Goal: Information Seeking & Learning: Find specific fact

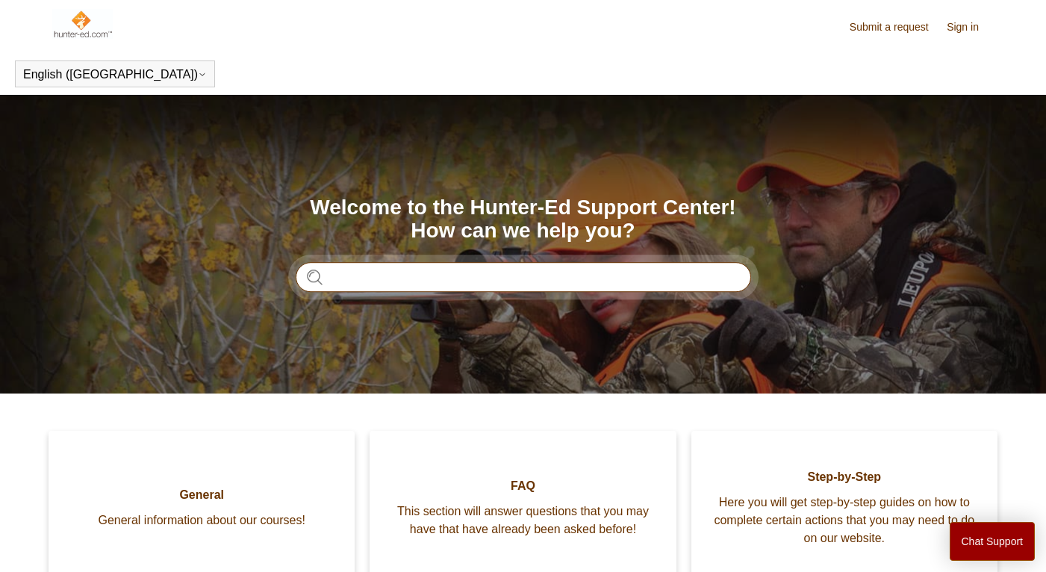
click at [324, 281] on input "Search" at bounding box center [523, 277] width 455 height 30
type input "**********"
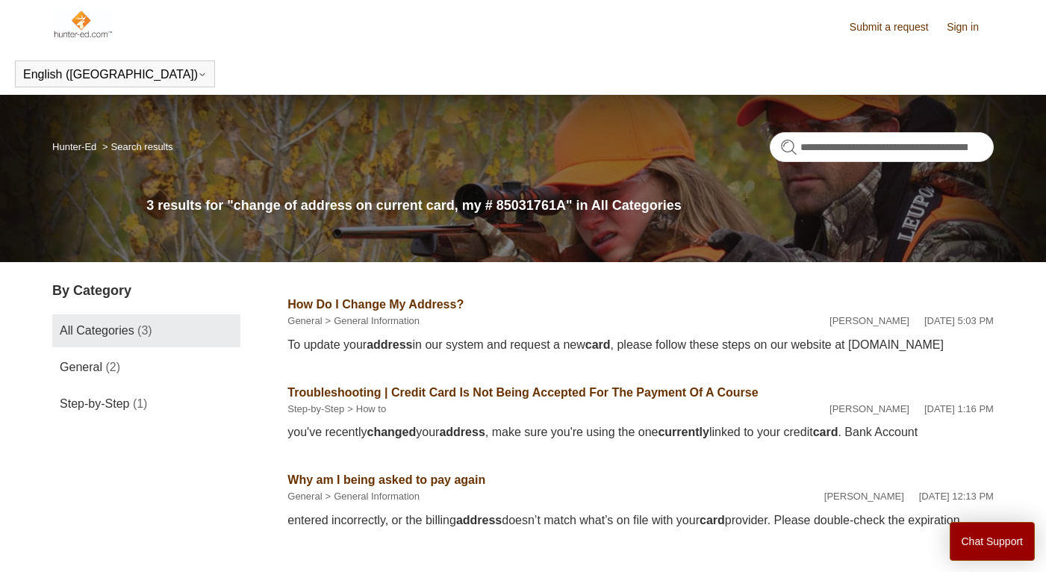
click at [409, 302] on link "How Do I Change My Address?" at bounding box center [375, 304] width 176 height 13
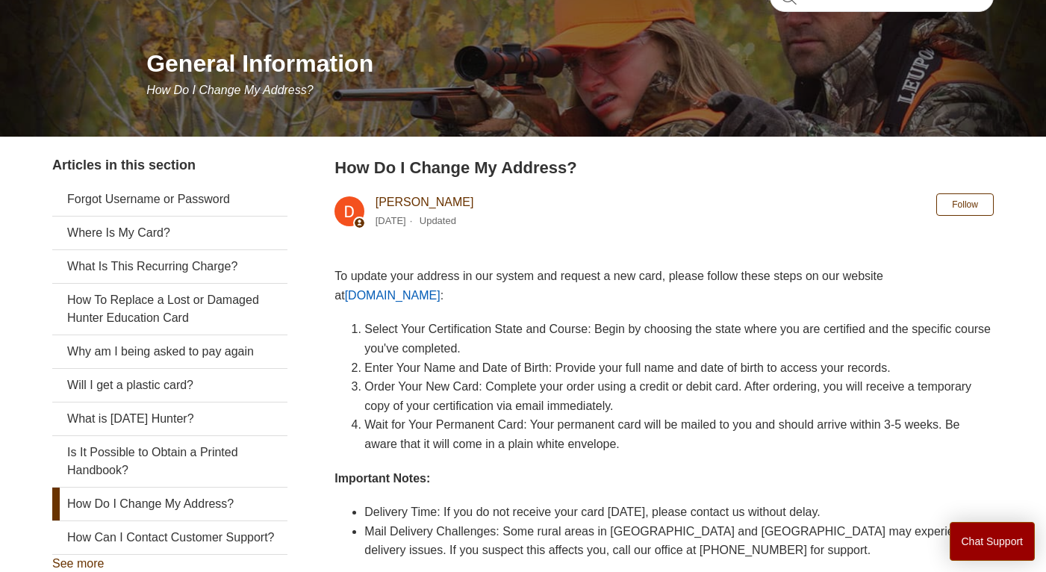
scroll to position [149, 0]
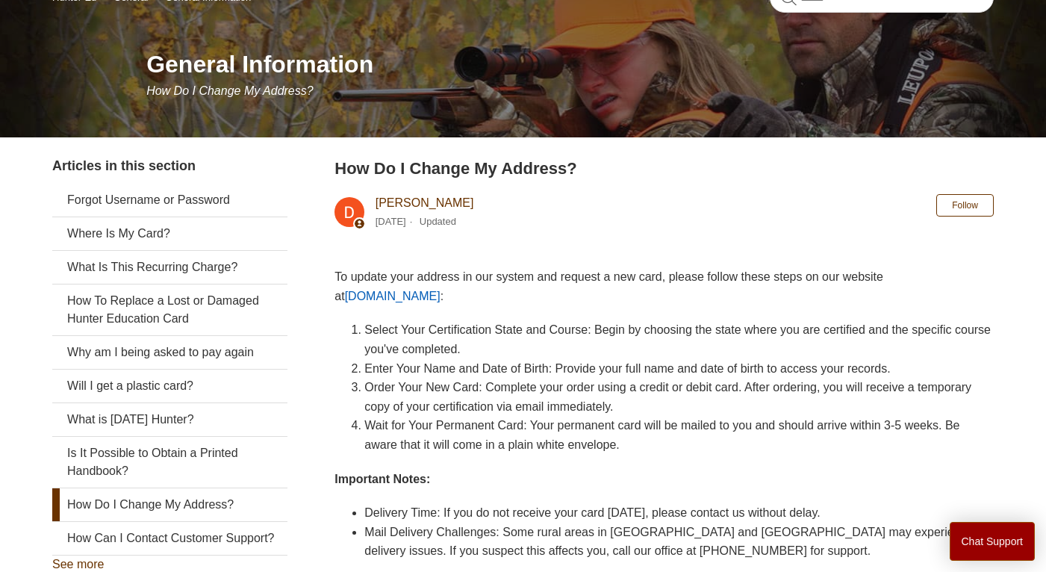
click at [440, 290] on link "[DOMAIN_NAME]" at bounding box center [393, 296] width 96 height 13
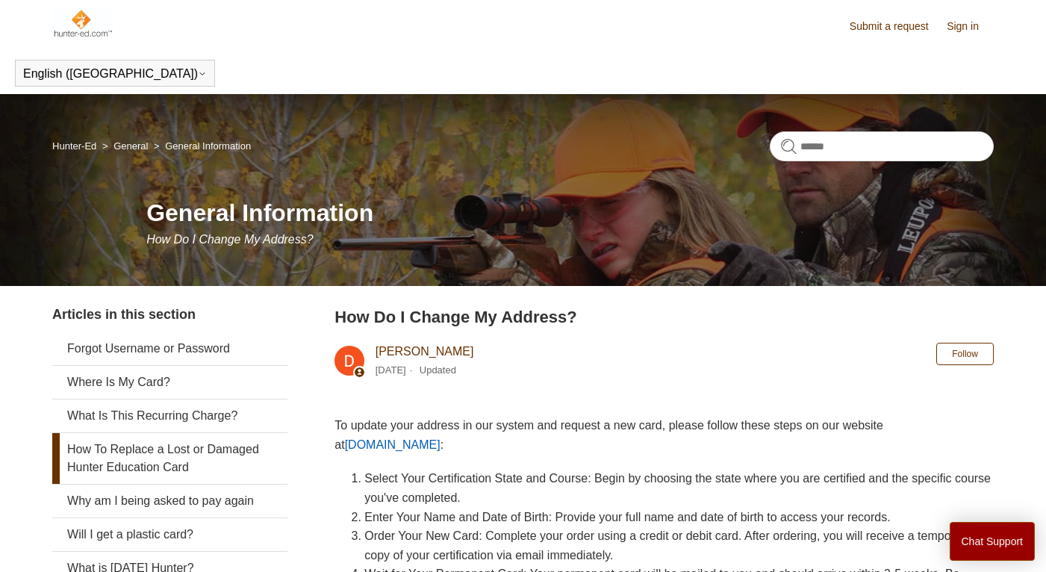
scroll to position [0, 0]
